Goal: Information Seeking & Learning: Learn about a topic

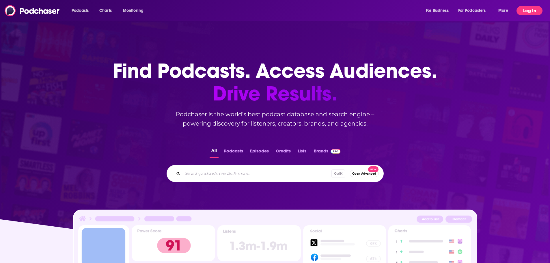
click at [530, 12] on button "Log In" at bounding box center [529, 10] width 26 height 9
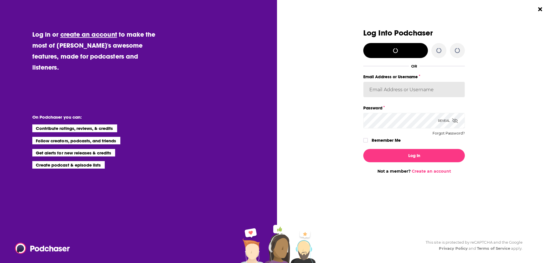
type input "smeizlik"
click at [390, 91] on input "smeizlik" at bounding box center [414, 90] width 102 height 16
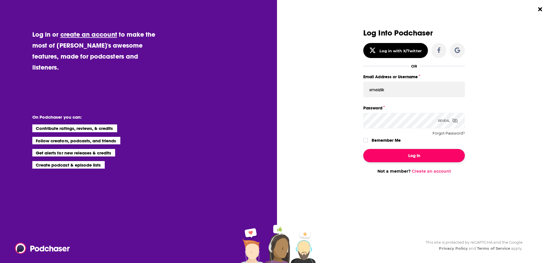
click at [386, 150] on button "Log In" at bounding box center [414, 155] width 102 height 13
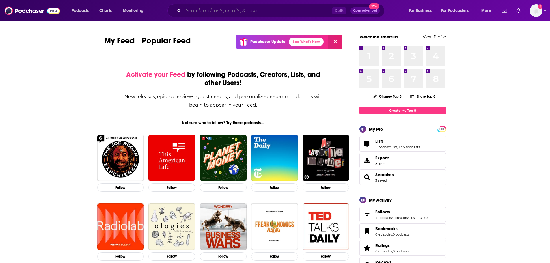
click at [204, 9] on input "Search podcasts, credits, & more..." at bounding box center [257, 10] width 149 height 9
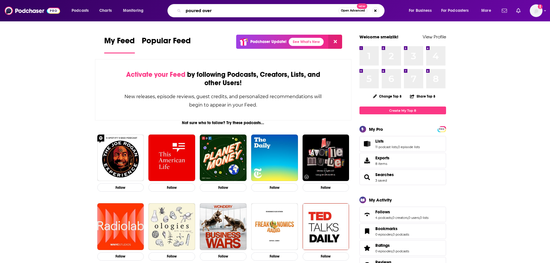
type input "poured over"
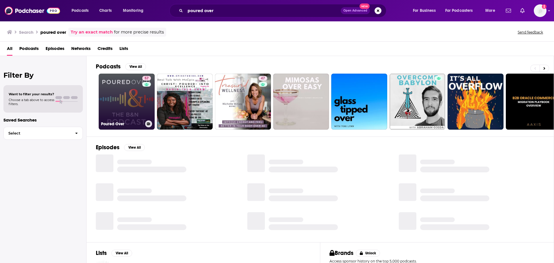
click at [146, 101] on div "57" at bounding box center [147, 98] width 10 height 44
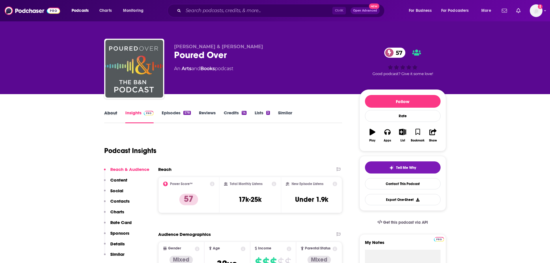
click at [117, 111] on div "About" at bounding box center [114, 116] width 21 height 13
click at [114, 113] on link "About" at bounding box center [110, 116] width 13 height 13
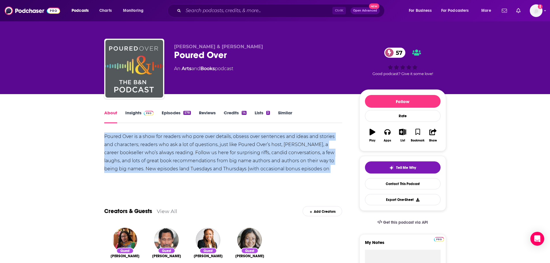
drag, startPoint x: 337, startPoint y: 170, endPoint x: 98, endPoint y: 137, distance: 241.7
copy div "Poured Over is a show for readers who pore over details, obsess over sentences …"
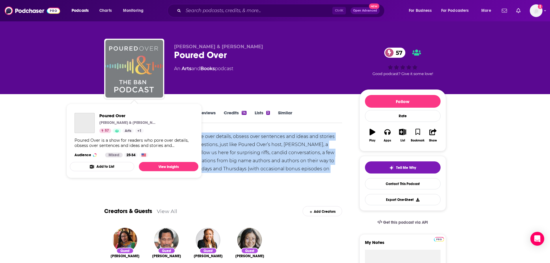
click at [156, 77] on img "Poured Over" at bounding box center [134, 69] width 58 height 58
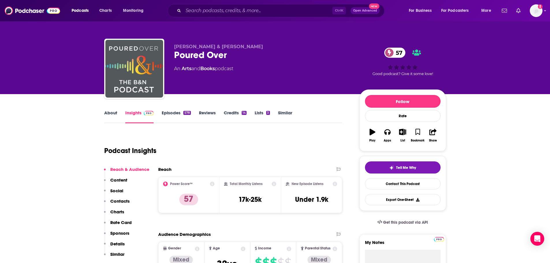
click at [115, 111] on link "About" at bounding box center [110, 116] width 13 height 13
